Goal: Find specific page/section: Find specific page/section

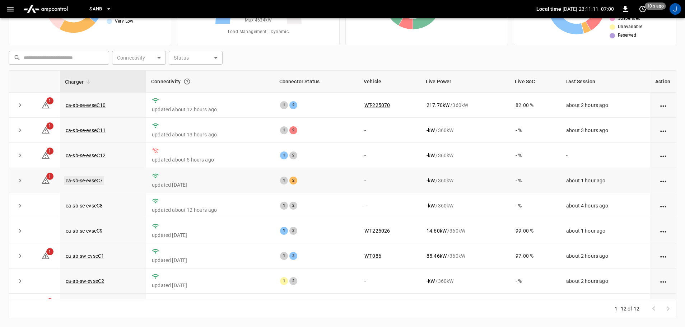
click at [87, 183] on link "ca-sb-se-evseC7" at bounding box center [84, 180] width 40 height 9
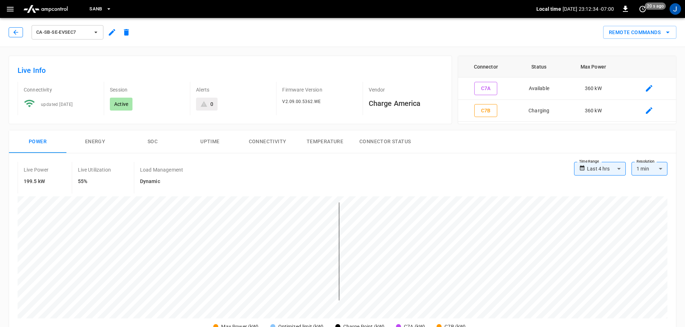
click at [17, 33] on icon "button" at bounding box center [15, 32] width 7 height 7
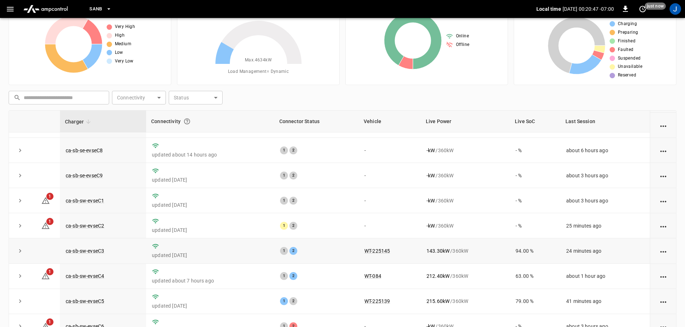
scroll to position [73, 0]
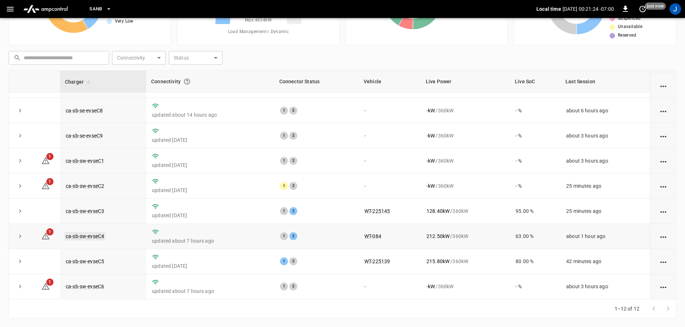
click at [75, 234] on link "ca-sb-sw-evseC4" at bounding box center [84, 236] width 41 height 9
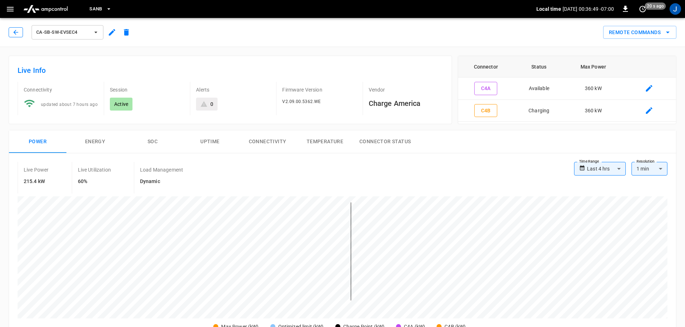
click at [11, 34] on button "button" at bounding box center [16, 32] width 14 height 10
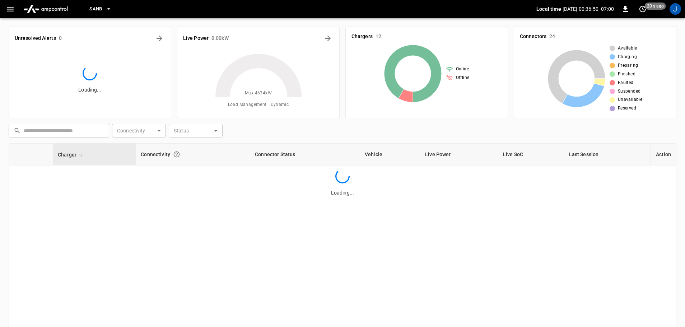
scroll to position [73, 0]
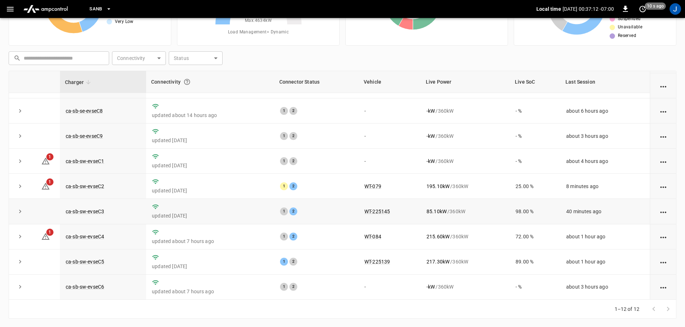
scroll to position [73, 0]
